Goal: Transaction & Acquisition: Purchase product/service

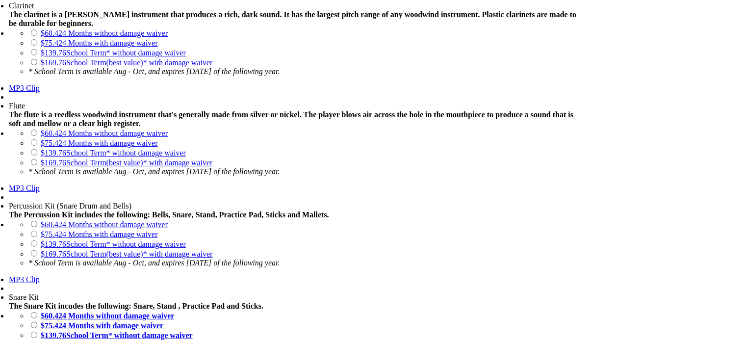
scroll to position [902, 0]
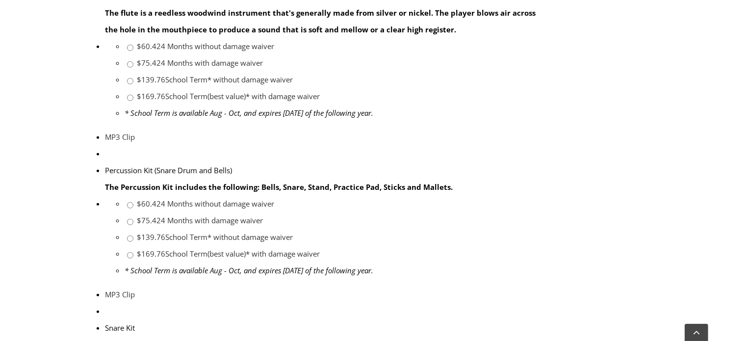
scroll to position [879, 0]
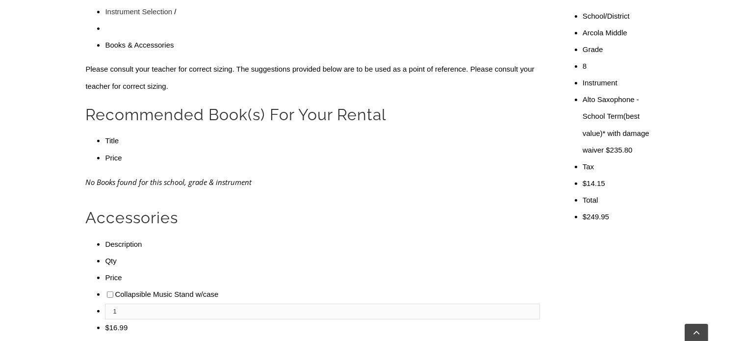
scroll to position [337, 0]
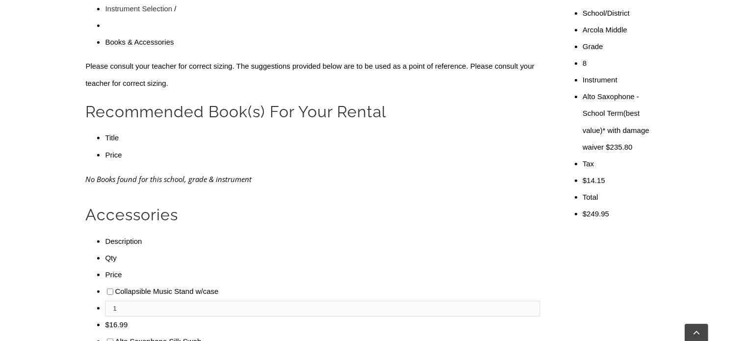
checkbox input"] "true"
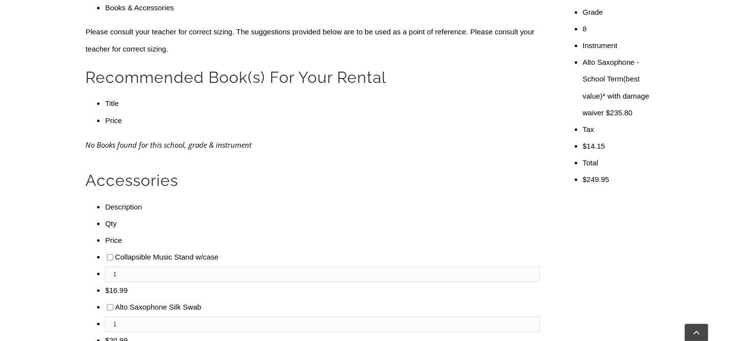
scroll to position [377, 0]
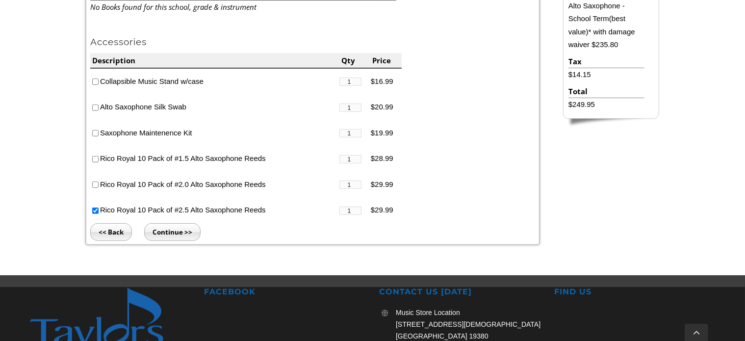
click at [179, 233] on input "Continue >>" at bounding box center [172, 232] width 56 height 18
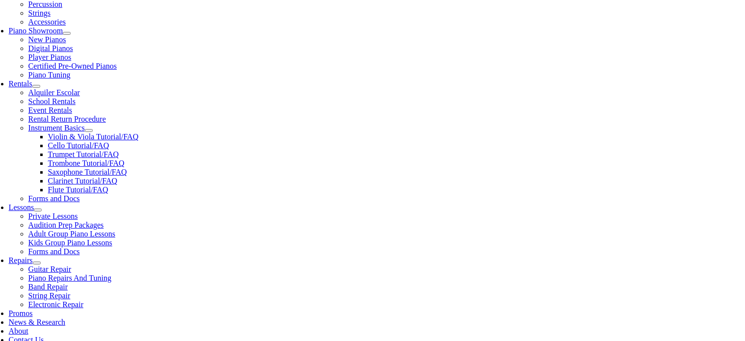
scroll to position [277, 0]
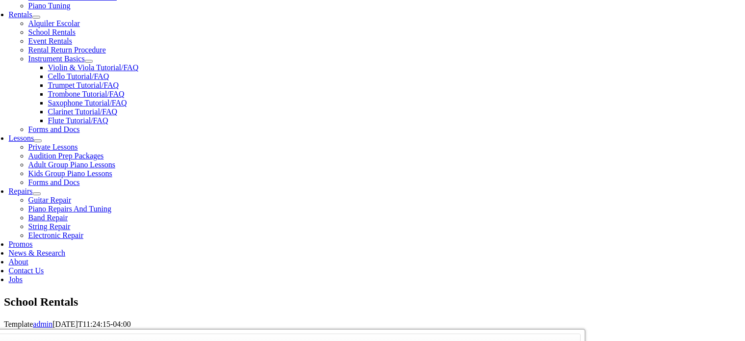
type input "1"
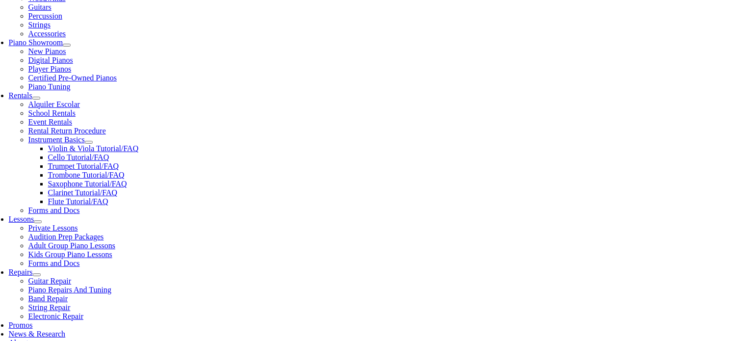
scroll to position [228, 0]
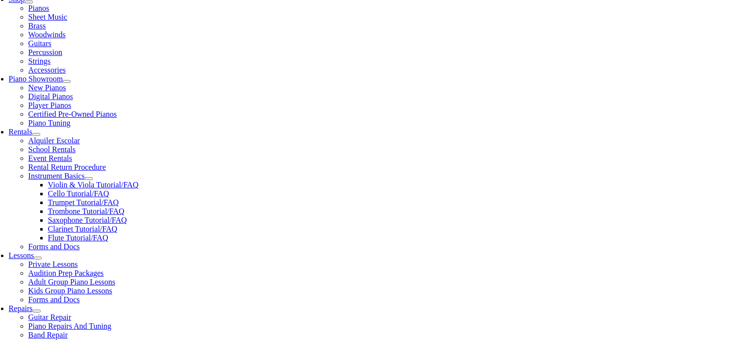
type input "d"
type input "DATTA VIRINCHI"
type input "HUBLI"
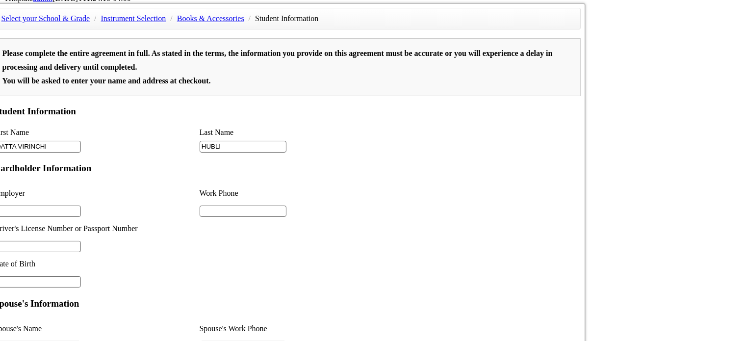
scroll to position [671, 0]
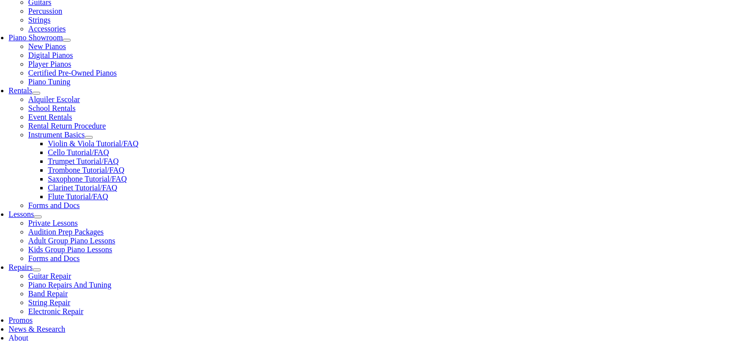
scroll to position [260, 0]
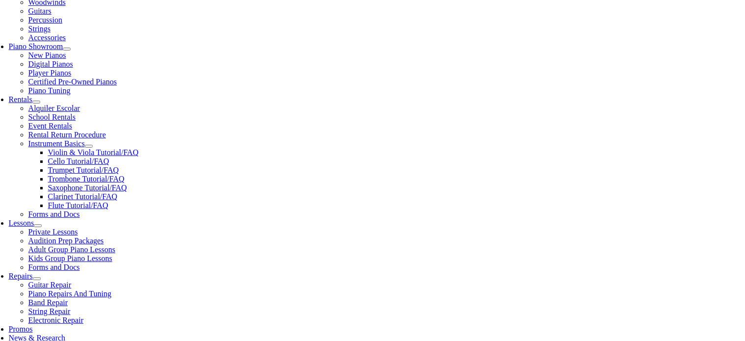
type input "Coforge"
type input "32312007"
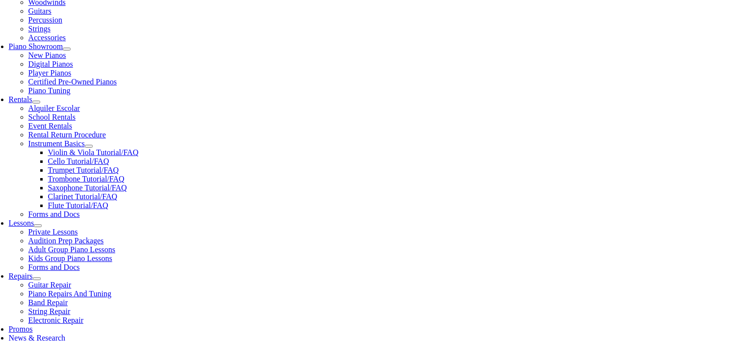
type input "09/14/1978"
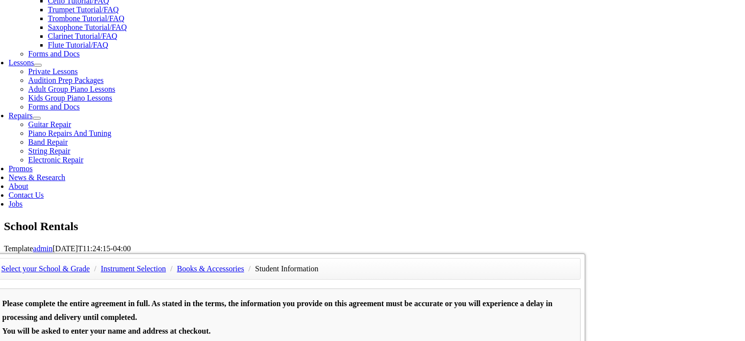
scroll to position [418, 0]
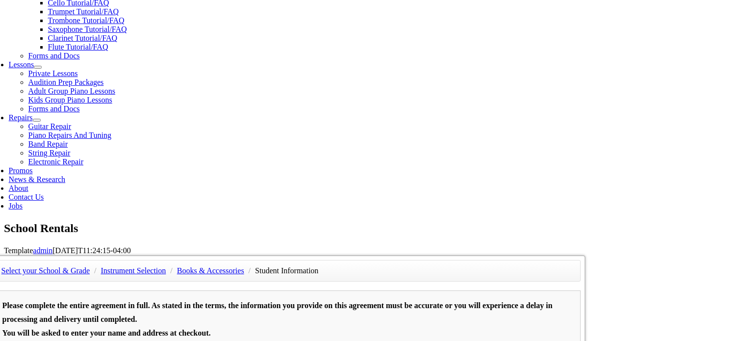
type input "SWATI AMANABOLU"
type input "4846368806"
click at [38, 255] on div "Select your School & Grade / Instrument Selection / Books & Accessories / Stude…" at bounding box center [376, 255] width 745 height 0
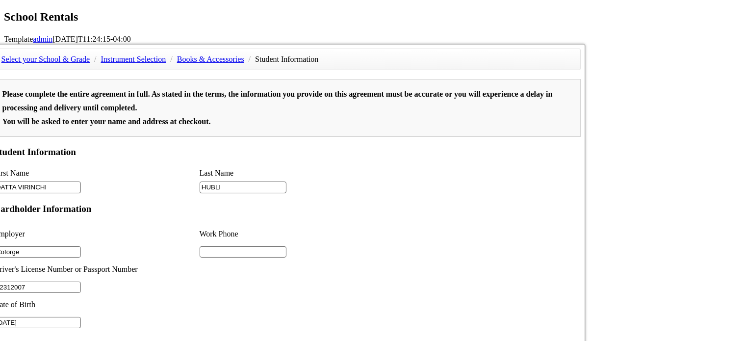
scroll to position [631, 0]
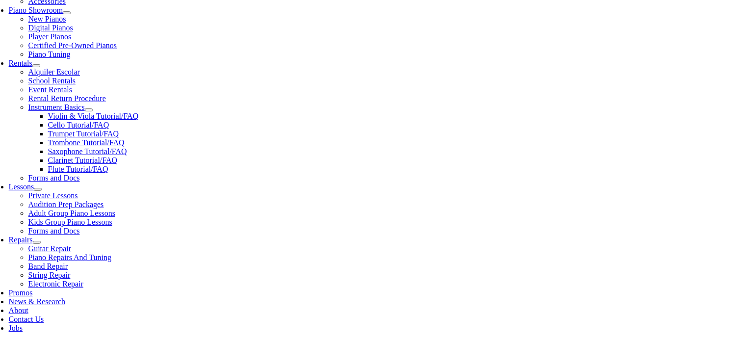
scroll to position [296, 0]
type input "7177312349"
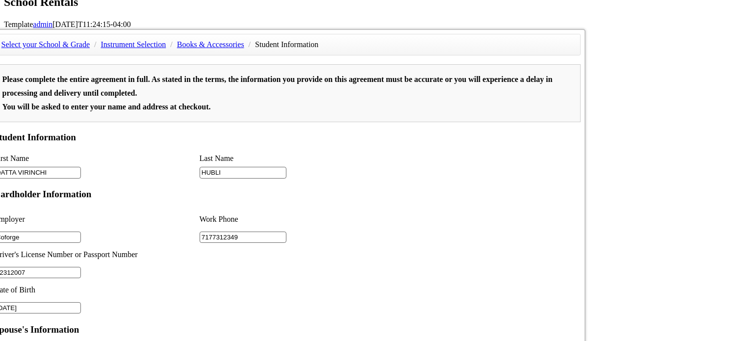
scroll to position [645, 0]
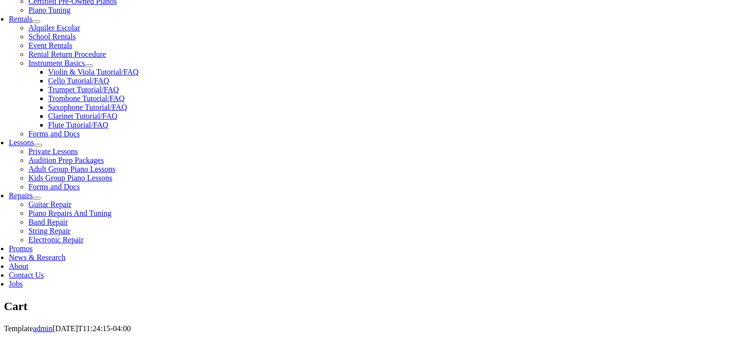
scroll to position [346, 0]
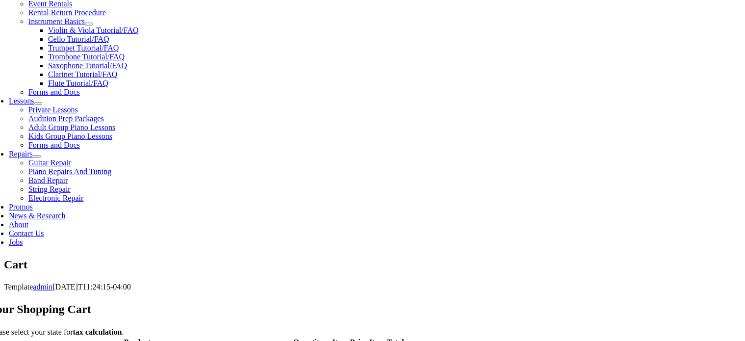
scroll to position [386, 0]
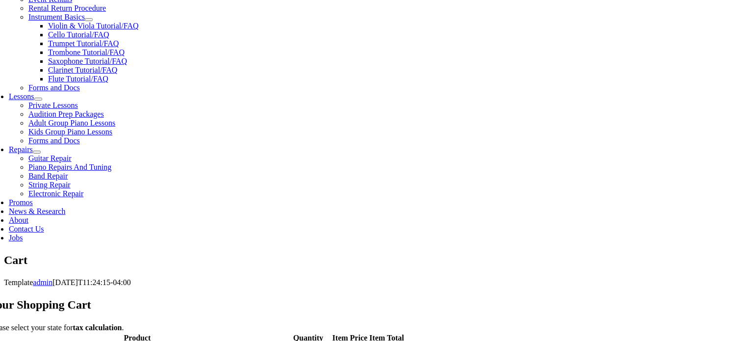
select select "PA"
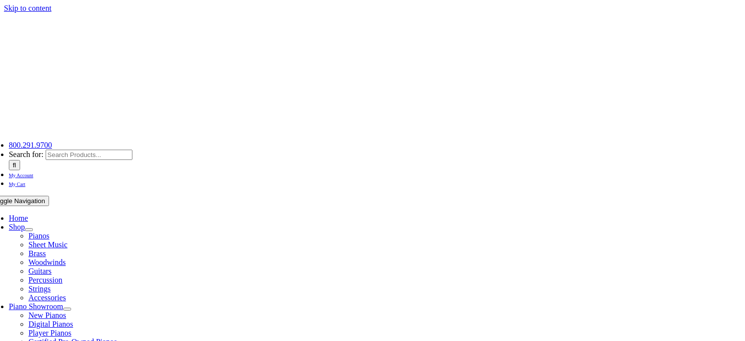
select select "PA"
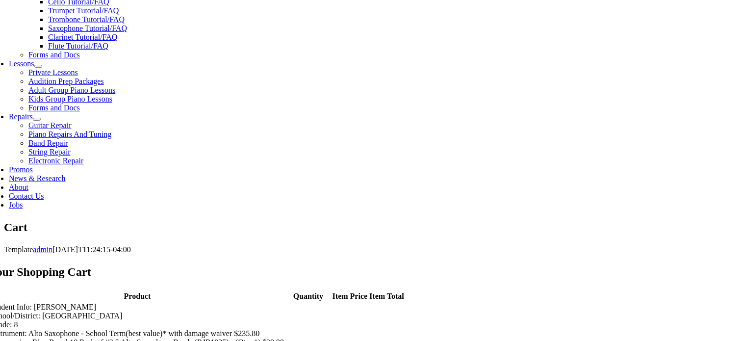
scroll to position [420, 0]
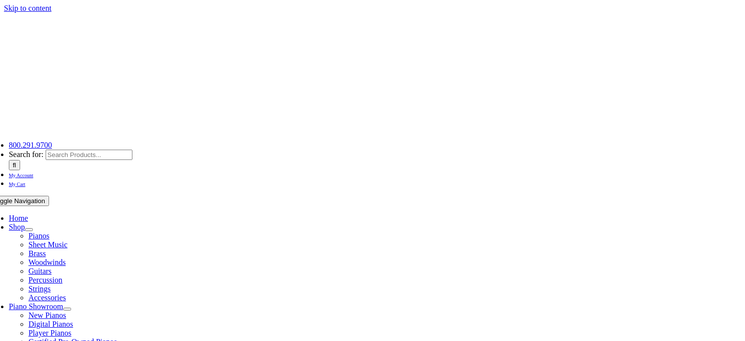
select select
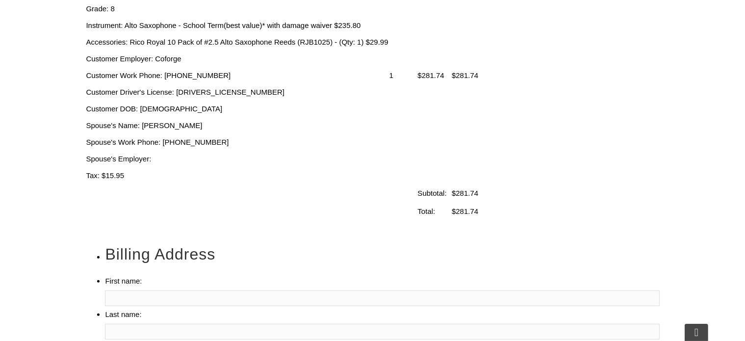
scroll to position [423, 0]
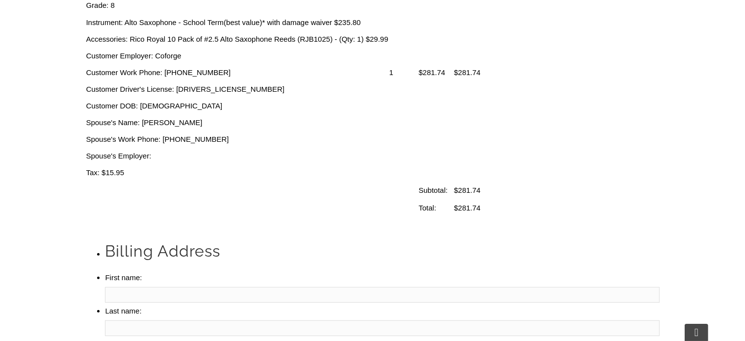
click at [143, 287] on input "First name:" at bounding box center [382, 295] width 554 height 16
type input "SUNIL"
type input "HUBLI"
type input "[STREET_ADDRESS]"
type input "[GEOGRAPHIC_DATA]"
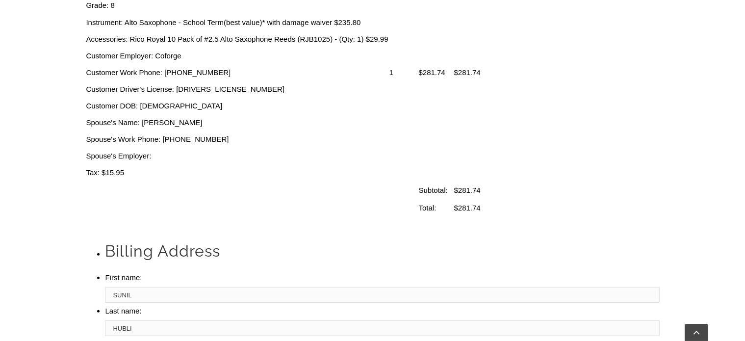
select select "PA"
type input "19403"
select select "visa"
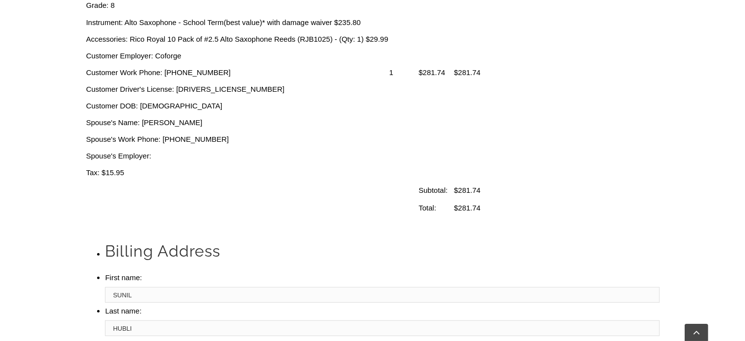
type input "[CREDIT_CARD_NUMBER]"
select select "10"
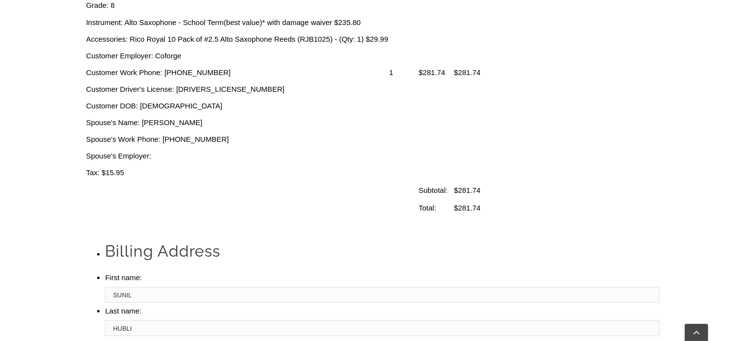
select select "2027"
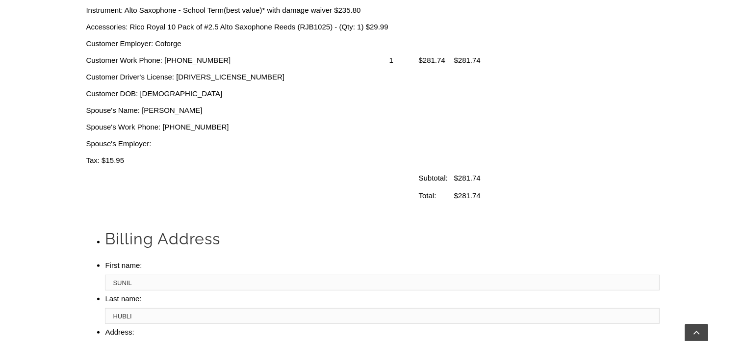
scroll to position [438, 0]
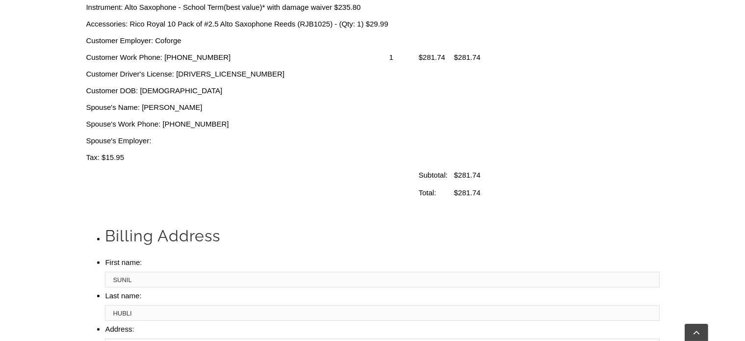
type input "256"
type input "7177312349"
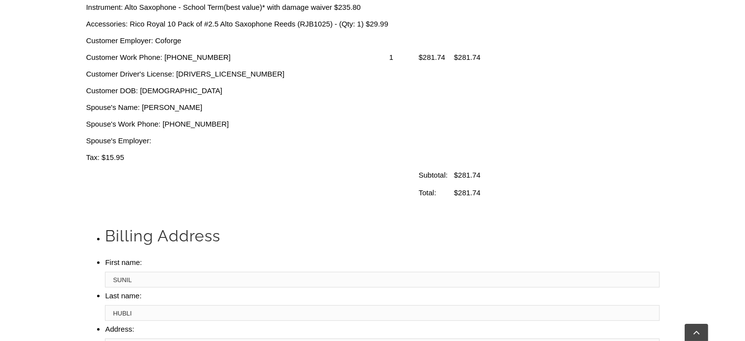
type input "[EMAIL_ADDRESS][DOMAIN_NAME]"
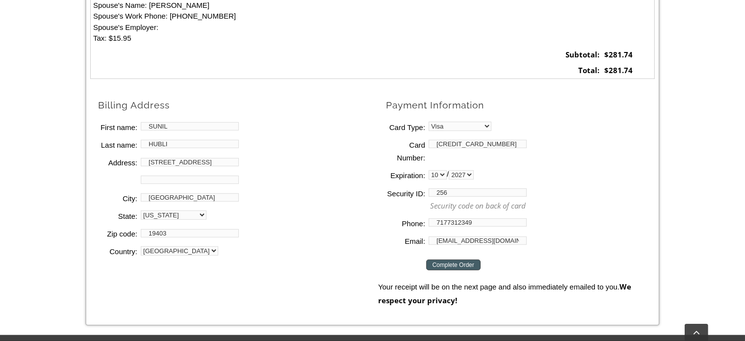
click at [326, 243] on li "Country: [GEOGRAPHIC_DATA]" at bounding box center [238, 251] width 280 height 18
click at [449, 267] on input "Complete Order" at bounding box center [453, 264] width 54 height 11
